Goal: Task Accomplishment & Management: Use online tool/utility

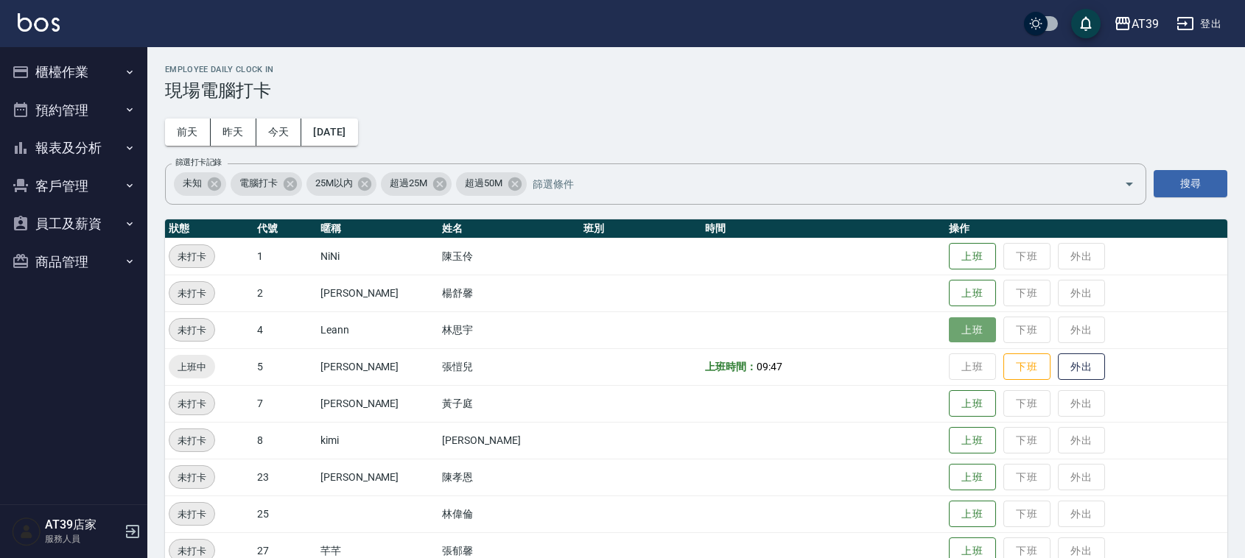
click at [949, 326] on button "上班" at bounding box center [972, 330] width 47 height 26
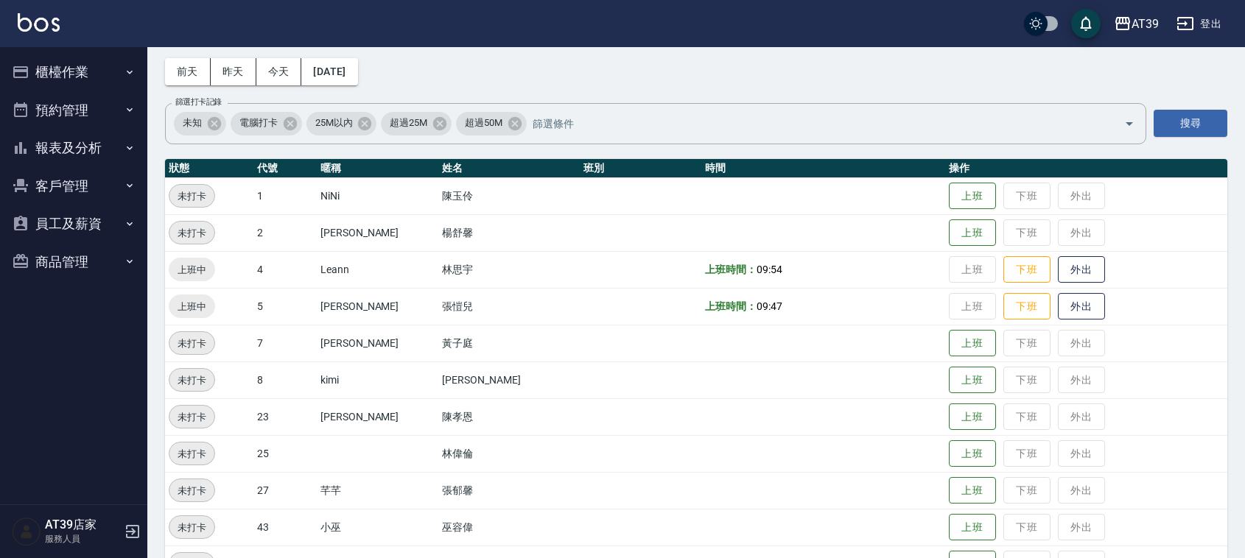
scroll to position [92, 0]
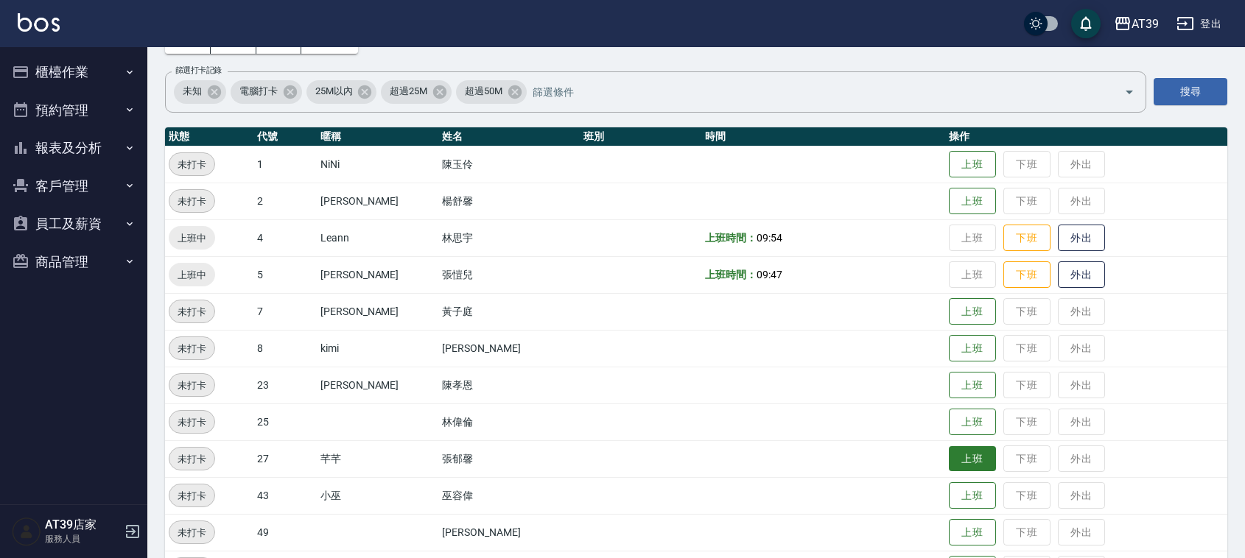
click at [974, 454] on td "上班 下班 外出" at bounding box center [1086, 458] width 282 height 37
click at [965, 462] on button "上班" at bounding box center [972, 459] width 47 height 26
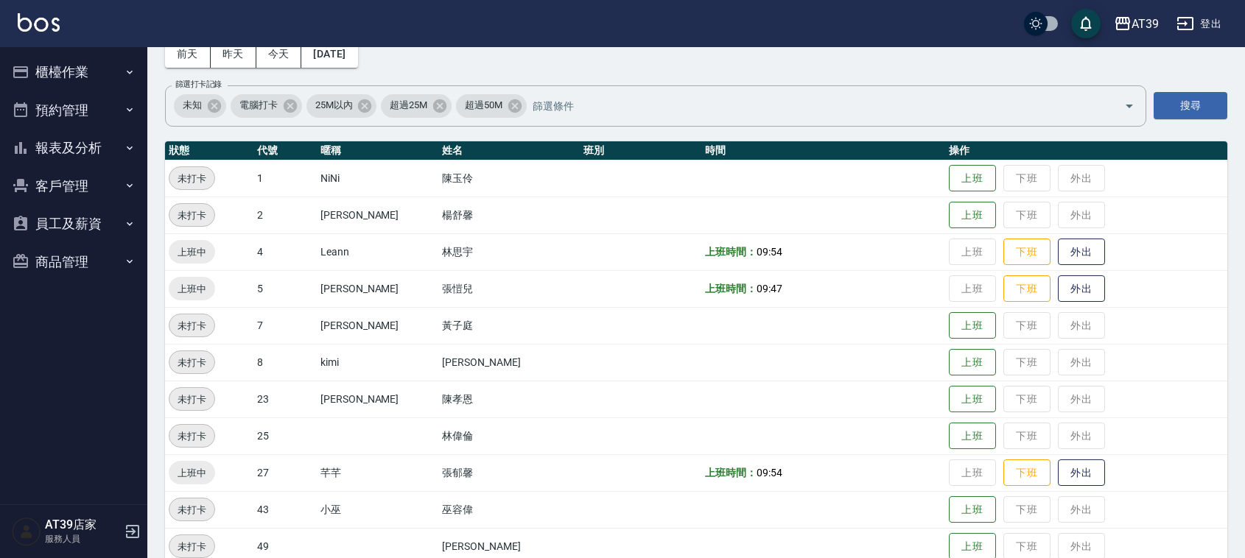
scroll to position [130, 0]
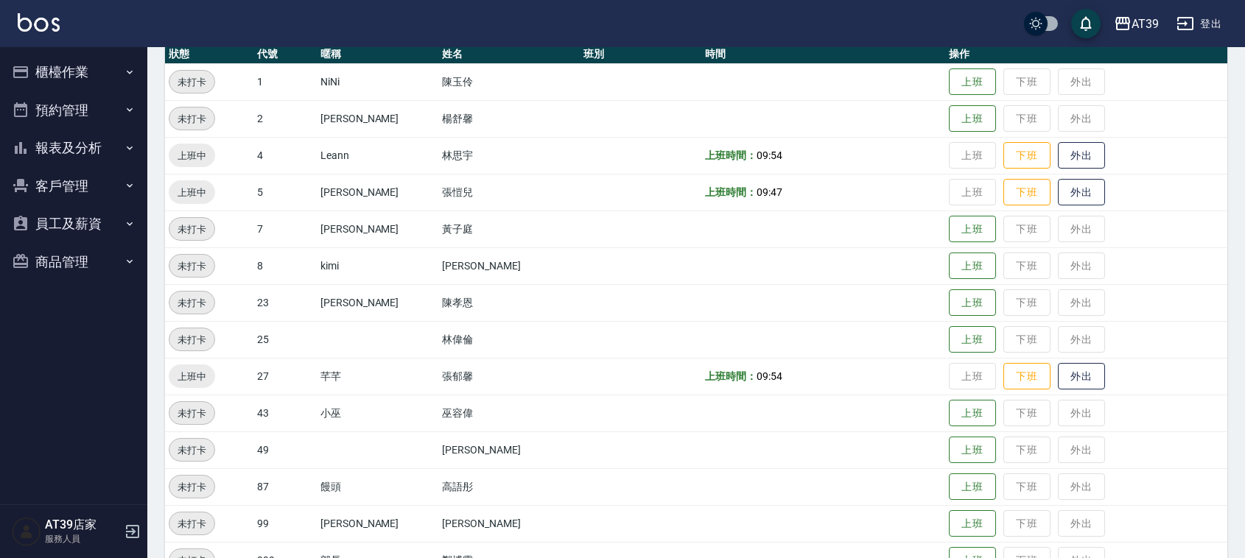
scroll to position [249, 0]
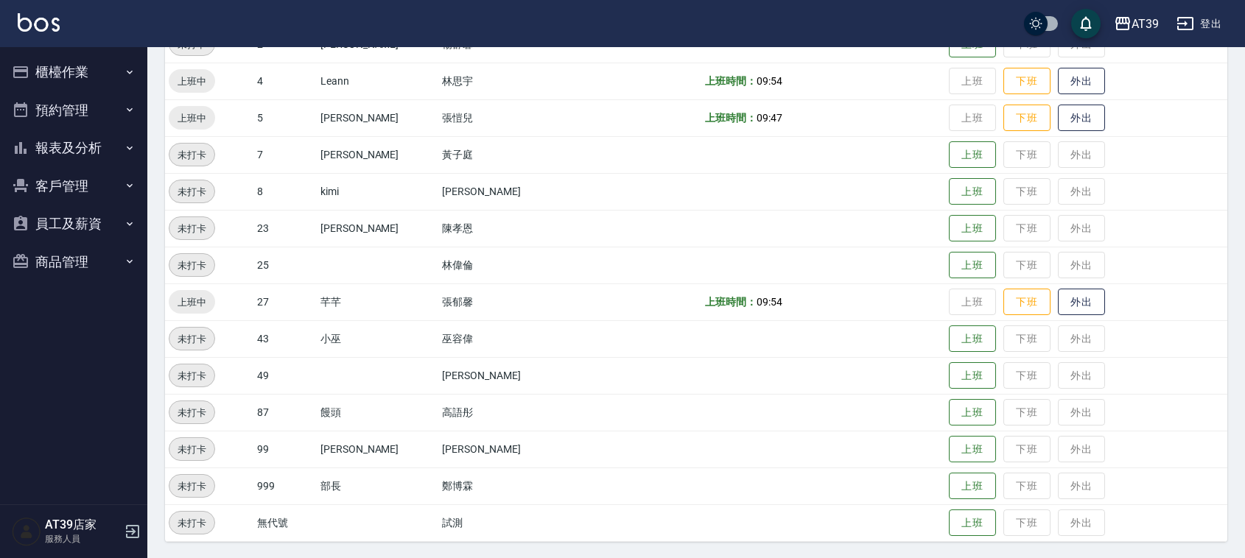
click at [949, 399] on button "上班" at bounding box center [972, 412] width 47 height 27
